Goal: Task Accomplishment & Management: Complete application form

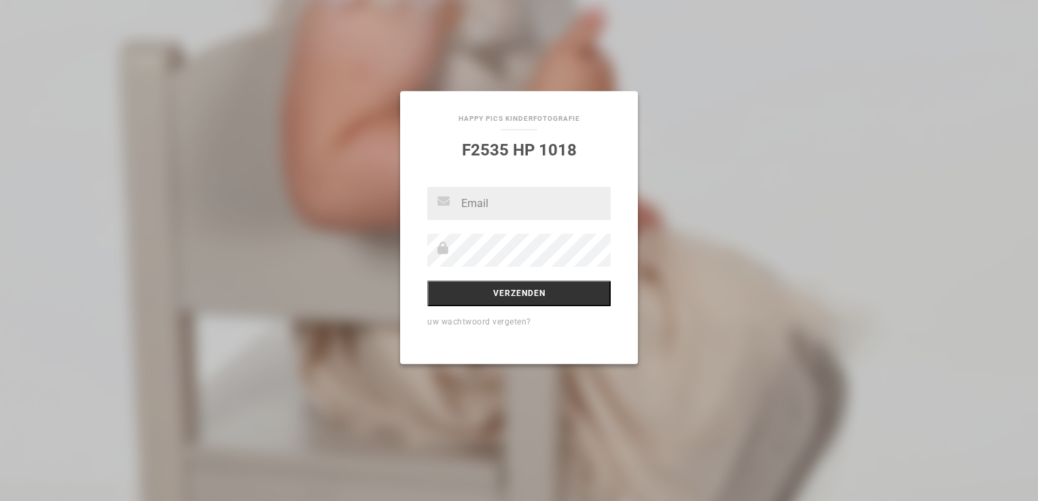
click at [469, 212] on input "text" at bounding box center [518, 203] width 183 height 33
type input "[EMAIL_ADDRESS][PERSON_NAME][DOMAIN_NAME]"
click at [511, 293] on input "Verzenden" at bounding box center [518, 293] width 183 height 26
click at [506, 297] on input "Verzenden" at bounding box center [518, 293] width 183 height 26
drag, startPoint x: 492, startPoint y: 289, endPoint x: 490, endPoint y: 299, distance: 10.3
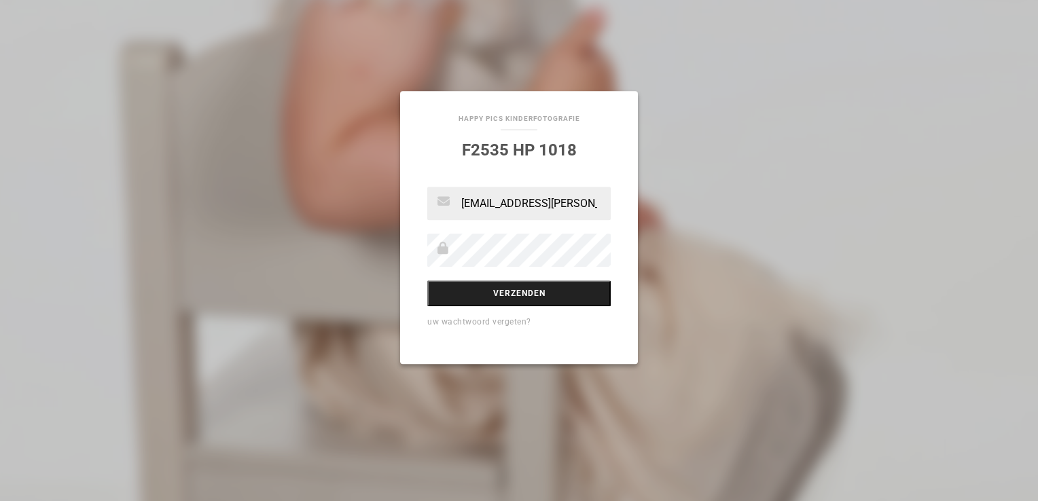
click at [492, 289] on input "Verzenden" at bounding box center [518, 293] width 183 height 26
click at [486, 295] on input "Verzenden" at bounding box center [518, 293] width 183 height 26
click at [488, 295] on input "Verzenden" at bounding box center [518, 293] width 183 height 26
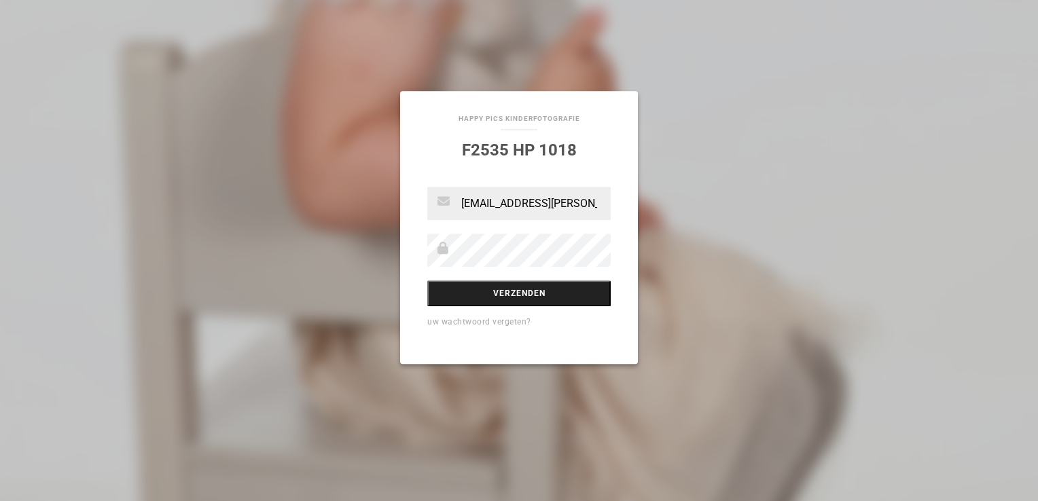
click at [483, 296] on input "Verzenden" at bounding box center [518, 293] width 183 height 26
